Goal: Task Accomplishment & Management: Manage account settings

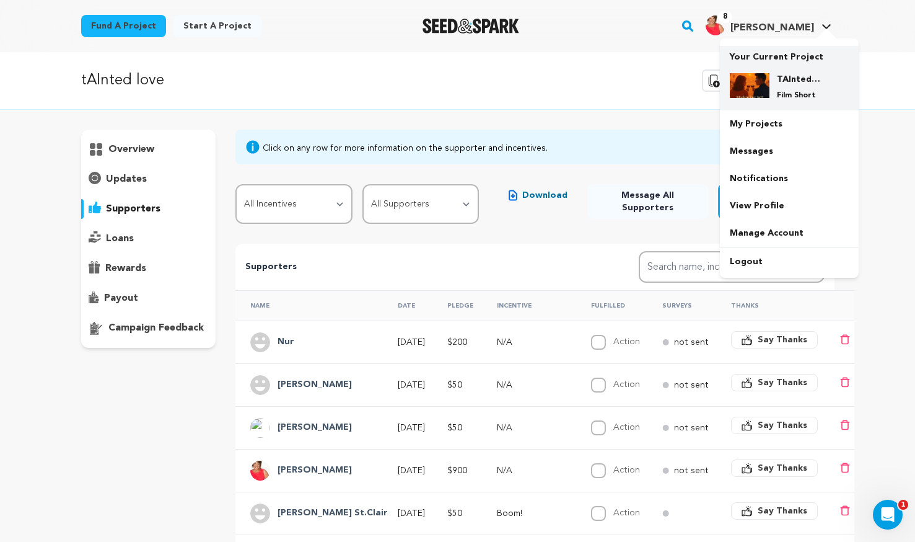
click at [785, 76] on h4 "TAInted love" at bounding box center [799, 79] width 45 height 12
click at [778, 80] on h4 "TAInted love" at bounding box center [799, 79] width 45 height 12
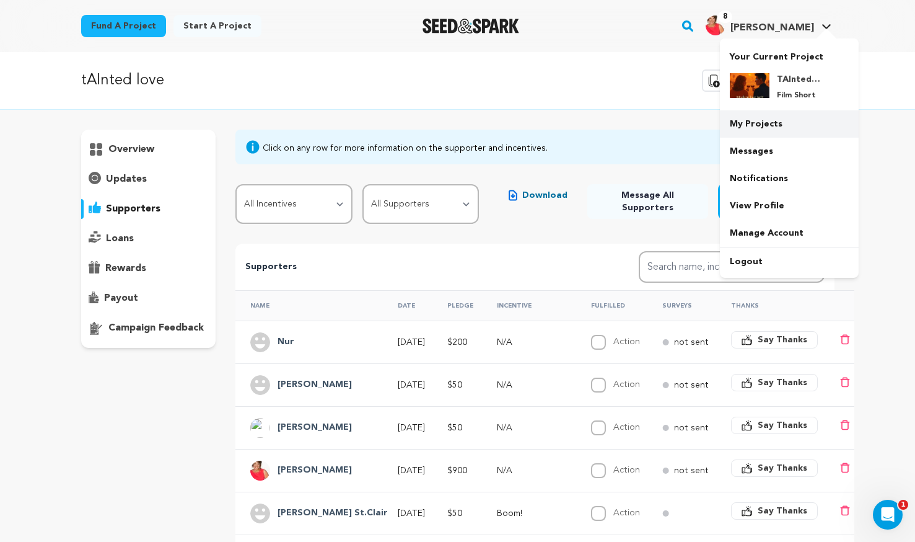
click at [764, 119] on link "My Projects" at bounding box center [789, 123] width 139 height 27
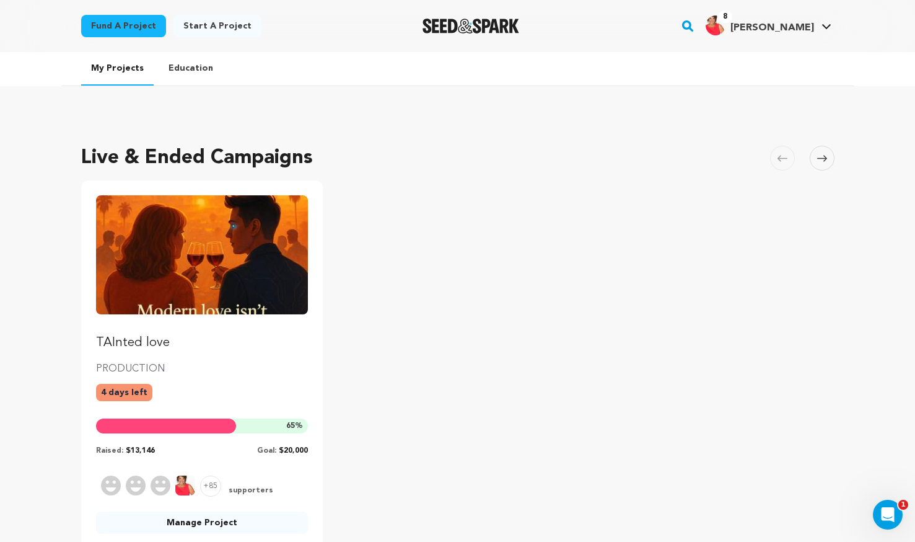
click at [222, 244] on img "Fund TAInted love" at bounding box center [202, 254] width 213 height 119
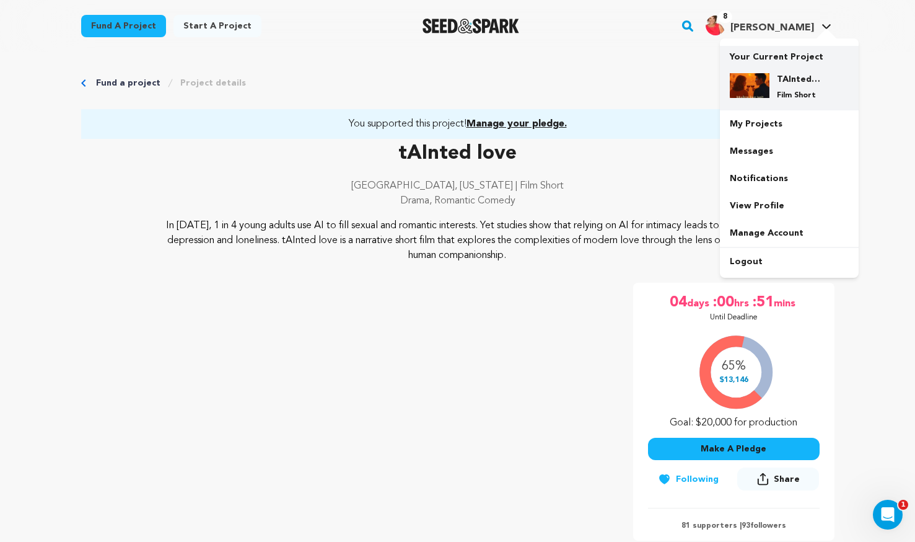
click at [788, 82] on h4 "TAInted love" at bounding box center [799, 79] width 45 height 12
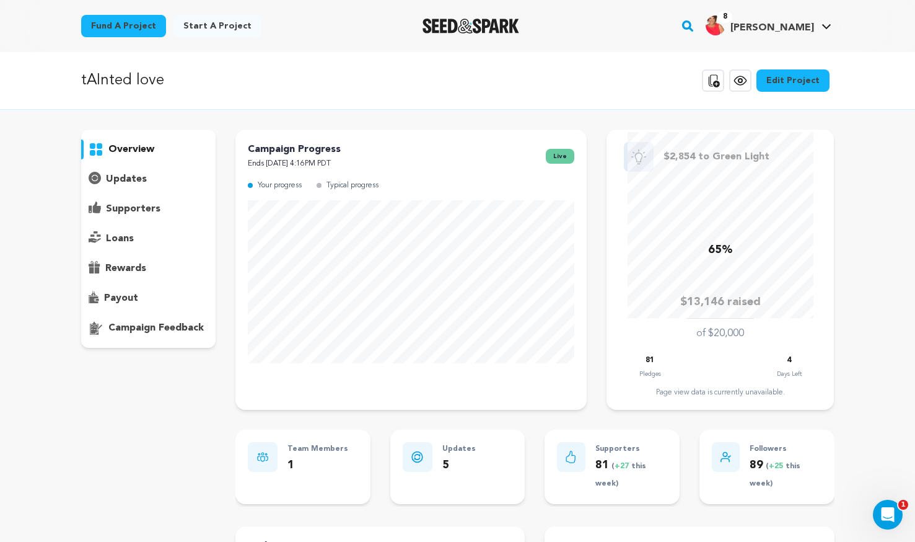
click at [138, 202] on p "supporters" at bounding box center [133, 208] width 55 height 15
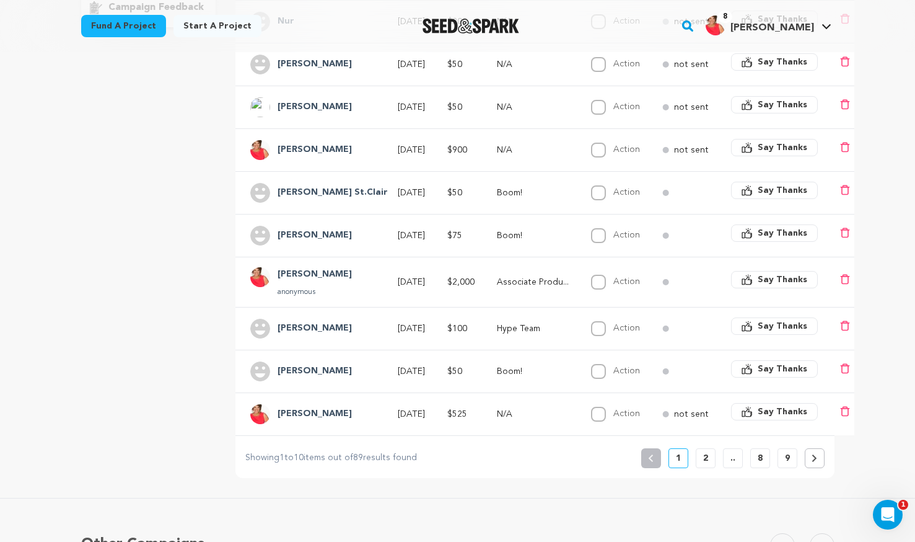
scroll to position [322, 0]
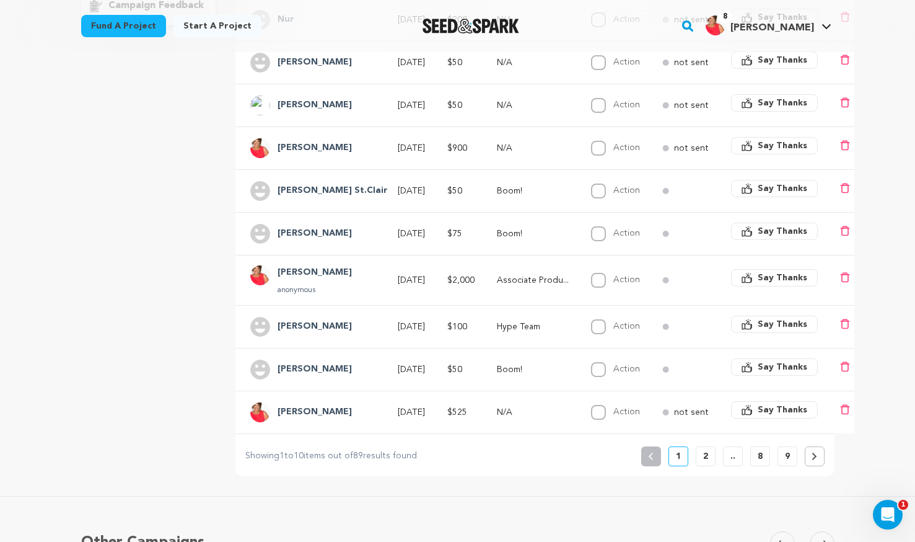
click at [713, 446] on button "2" at bounding box center [706, 456] width 20 height 20
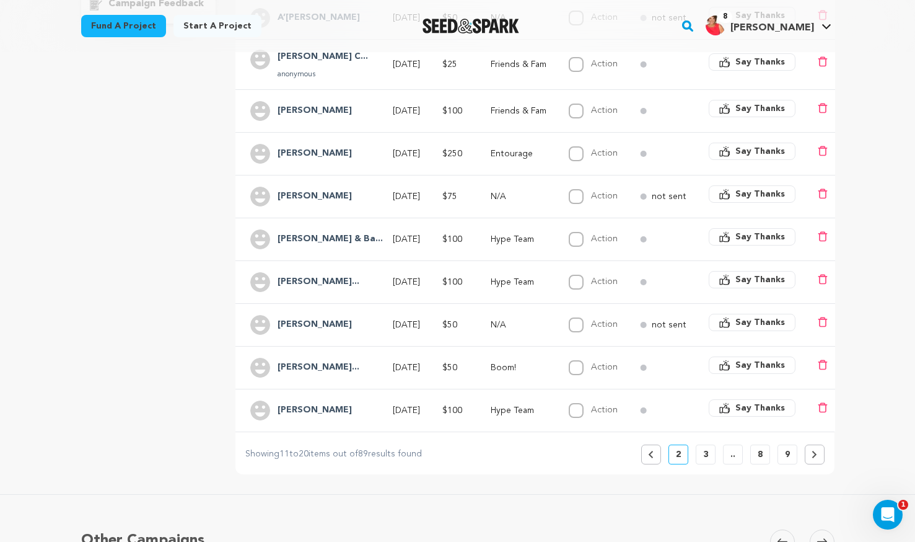
scroll to position [325, 0]
click at [703, 447] on p "3" at bounding box center [705, 453] width 5 height 12
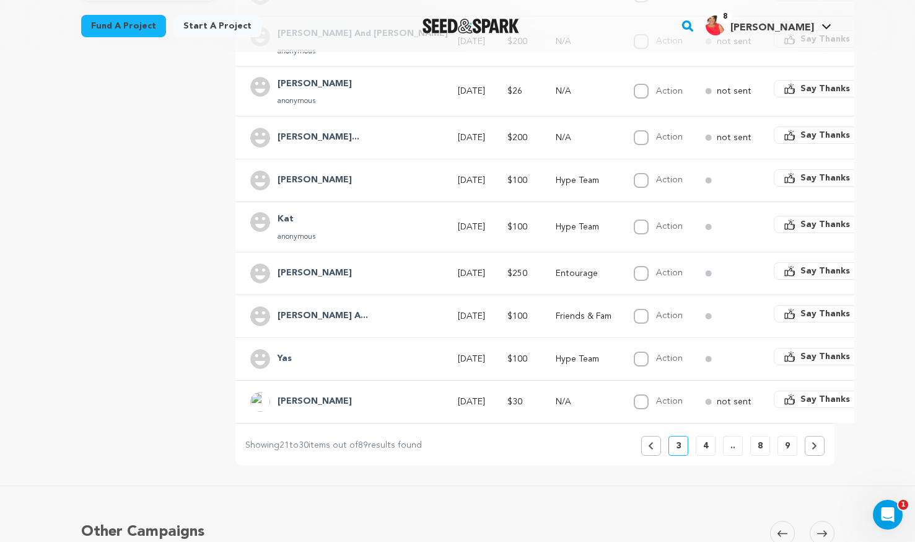
scroll to position [348, 0]
click at [708, 446] on p "4" at bounding box center [705, 445] width 5 height 12
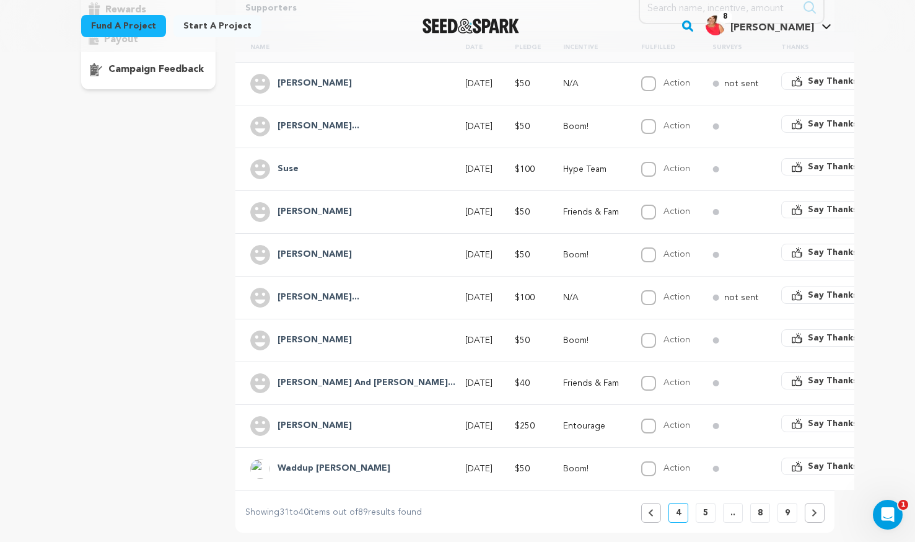
scroll to position [265, 0]
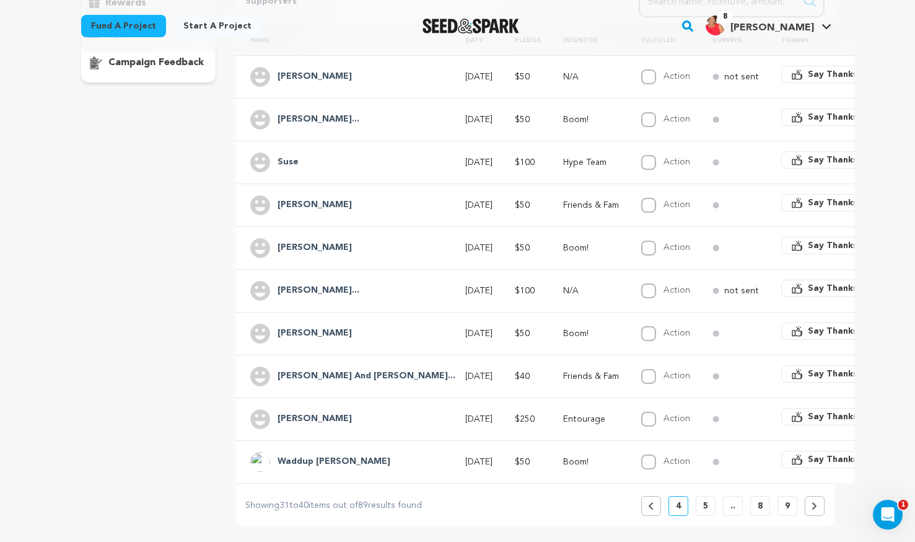
click at [702, 496] on button "5" at bounding box center [706, 506] width 20 height 20
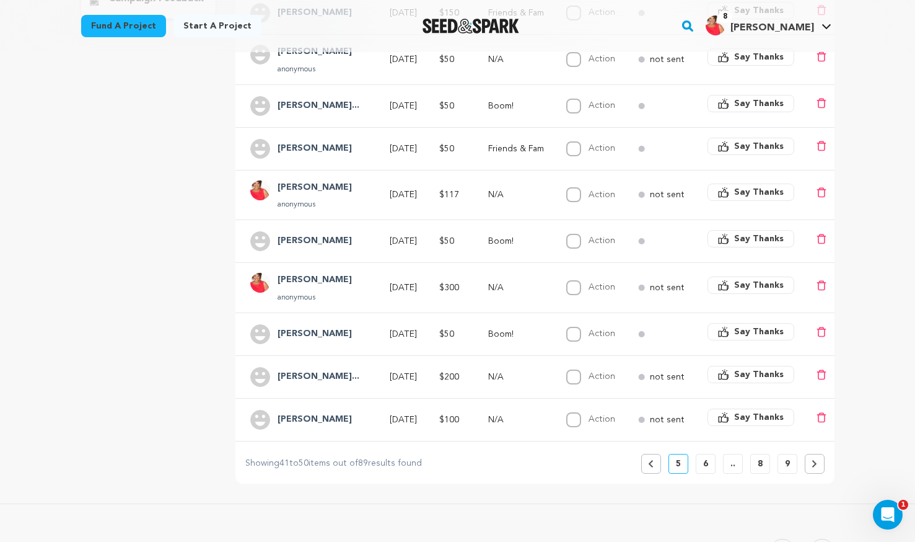
scroll to position [330, 0]
click at [810, 459] on button at bounding box center [815, 463] width 20 height 20
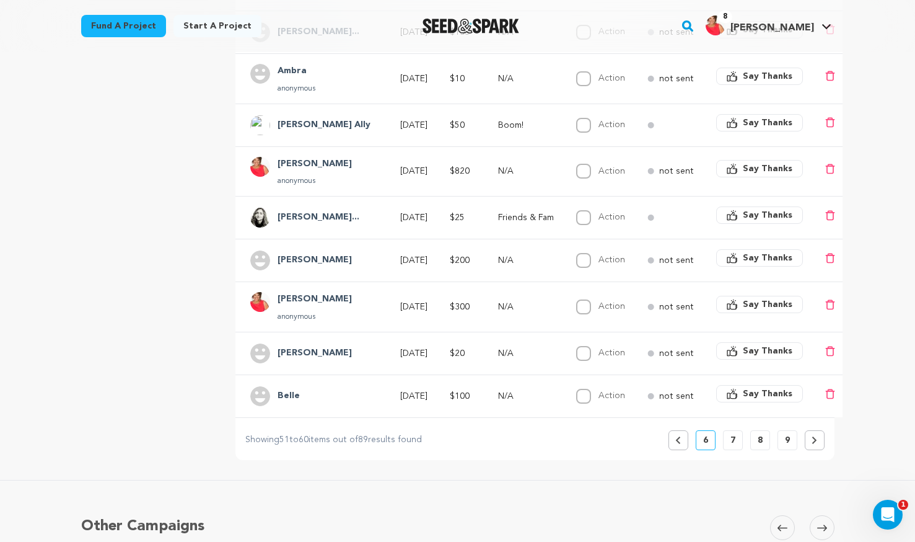
scroll to position [353, 0]
click at [814, 436] on icon at bounding box center [815, 439] width 6 height 7
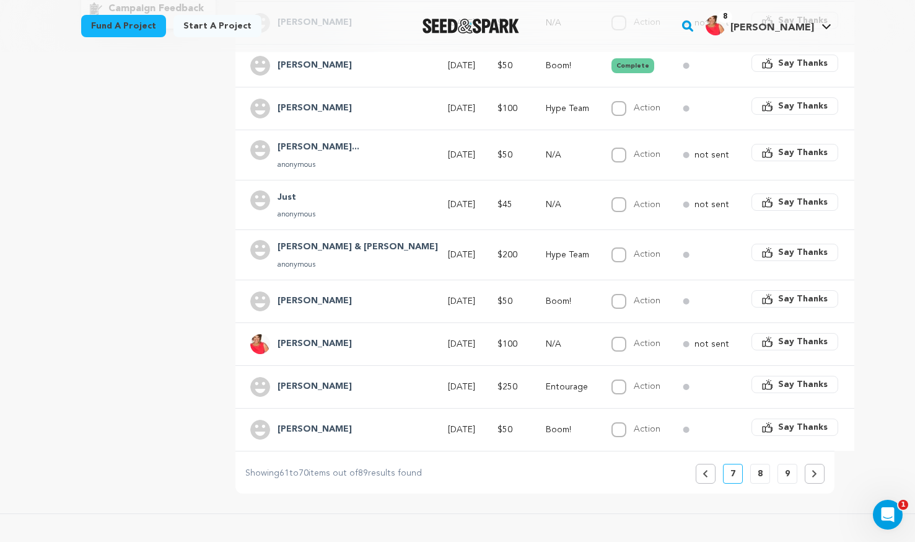
scroll to position [320, 0]
click at [817, 463] on button at bounding box center [815, 473] width 20 height 20
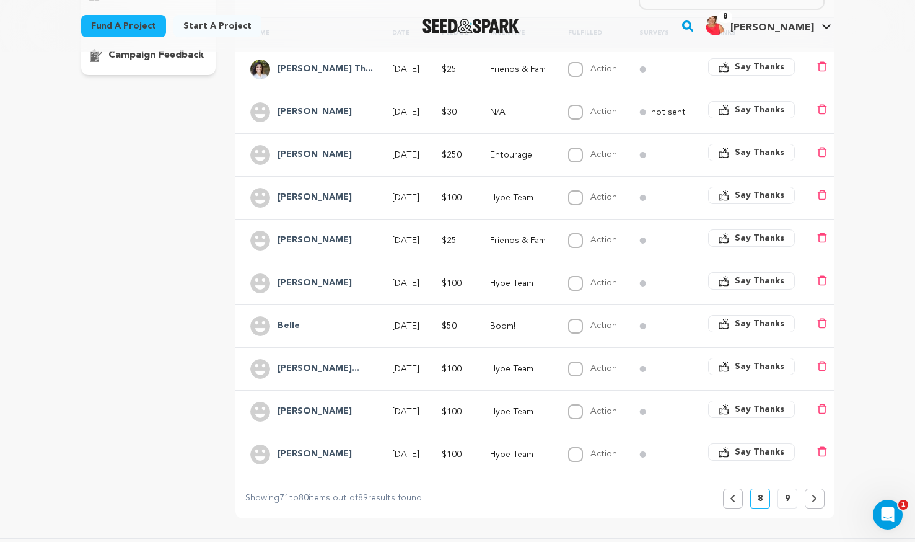
scroll to position [273, 0]
click at [814, 494] on icon at bounding box center [815, 497] width 6 height 7
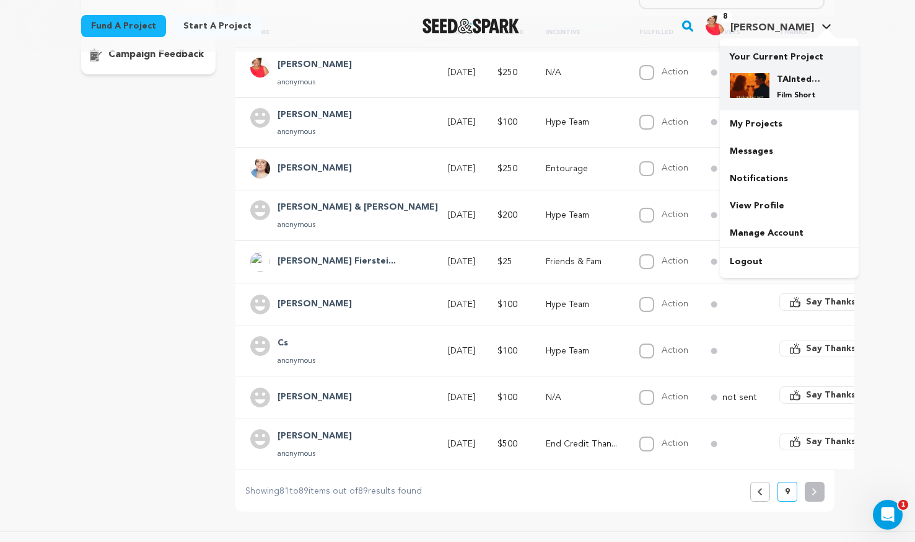
click at [807, 72] on div "TAInted love Film Short" at bounding box center [789, 86] width 119 height 47
